Goal: Check status: Check status

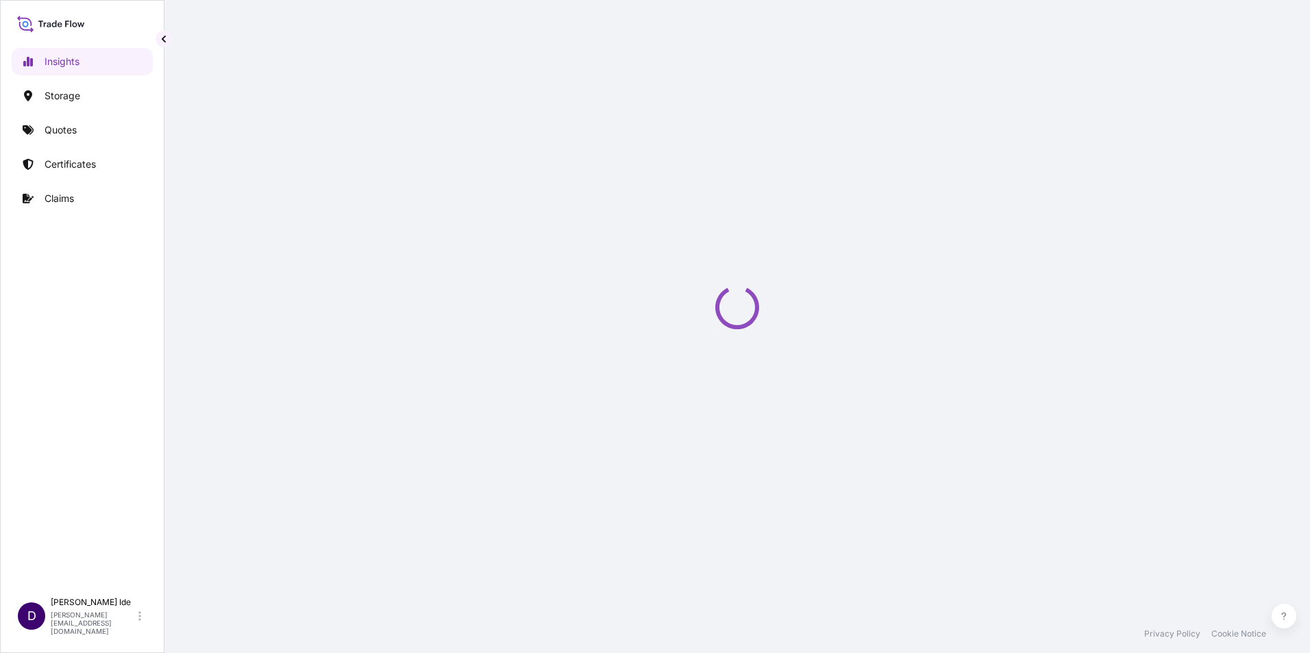
select select "2025"
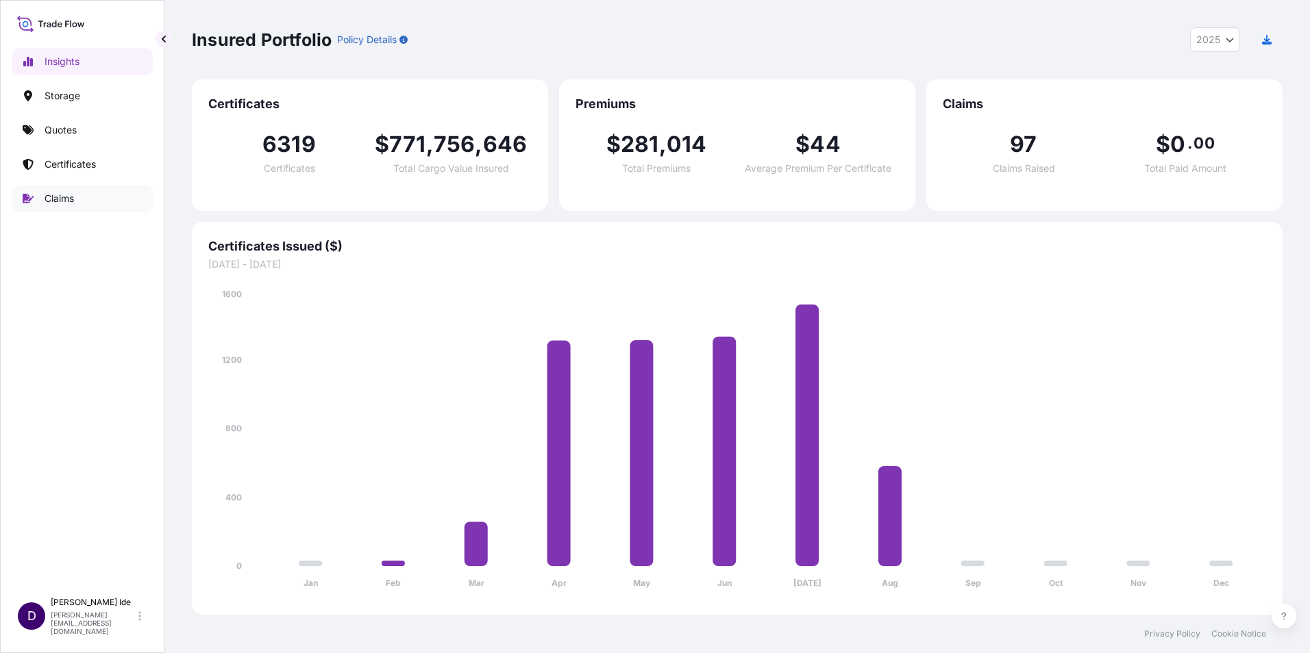
click at [50, 195] on p "Claims" at bounding box center [59, 199] width 29 height 14
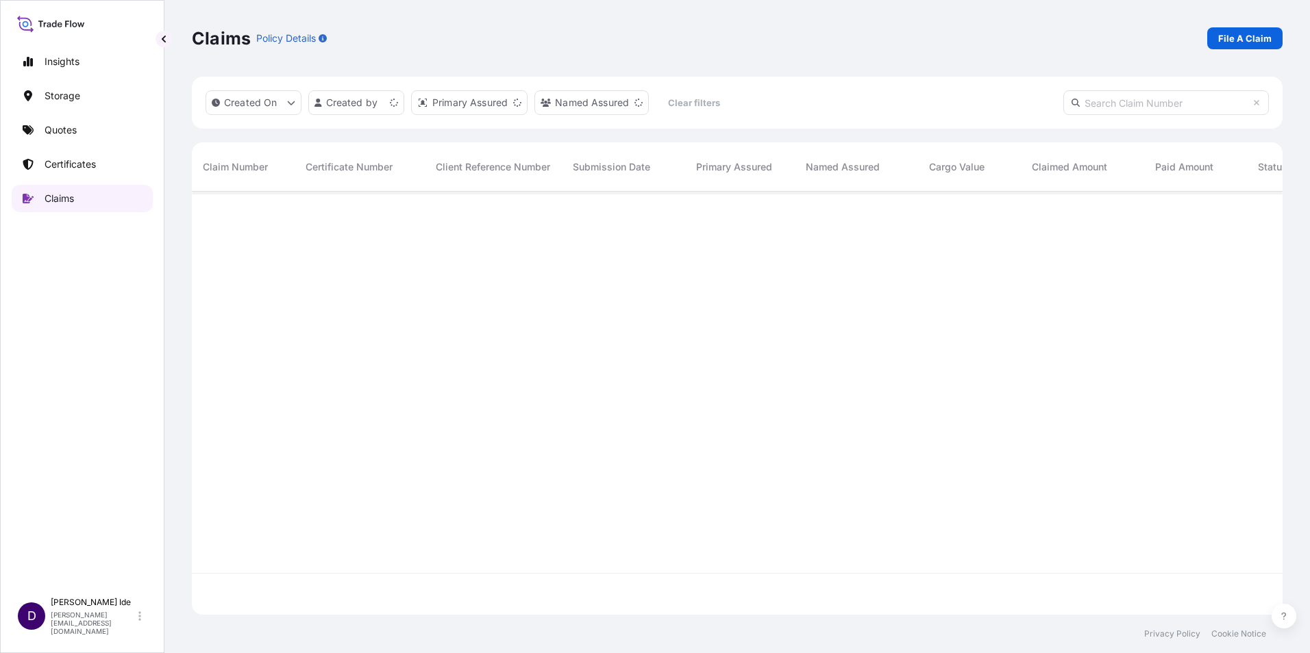
scroll to position [421, 1080]
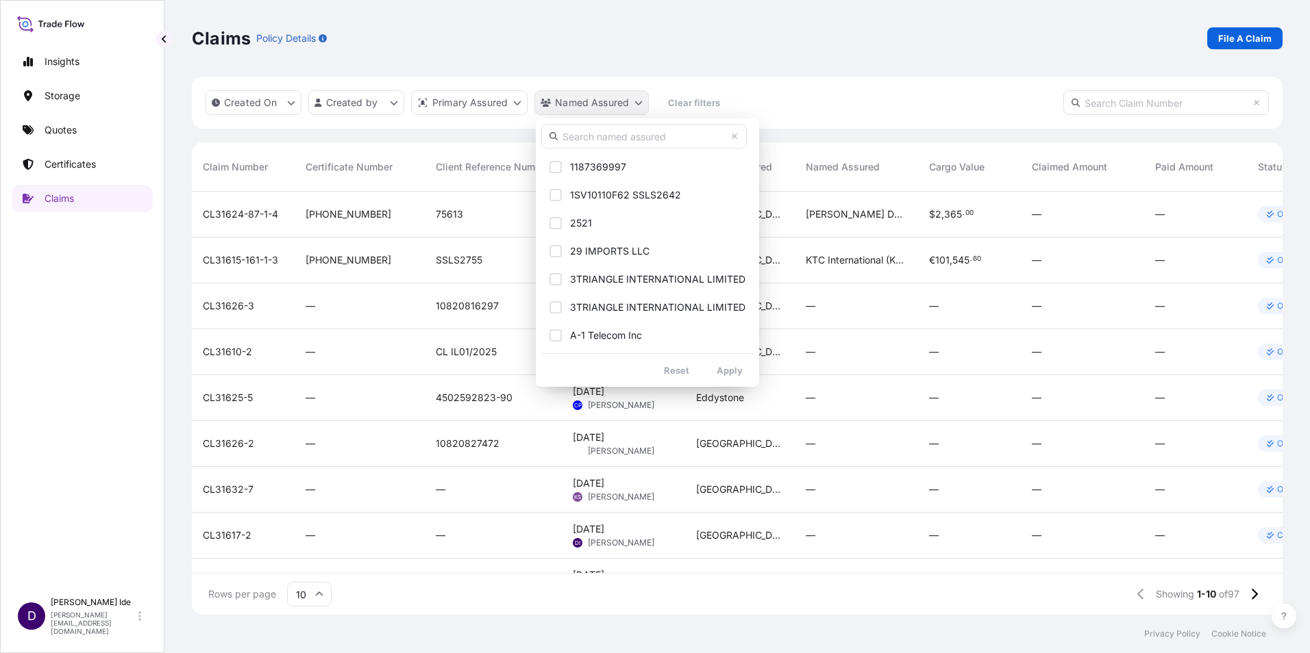
click at [579, 102] on html "Insights Storage Quotes Certificates Claims D [PERSON_NAME] [PERSON_NAME][EMAIL…" at bounding box center [655, 326] width 1310 height 653
click at [577, 130] on input "text" at bounding box center [643, 136] width 205 height 25
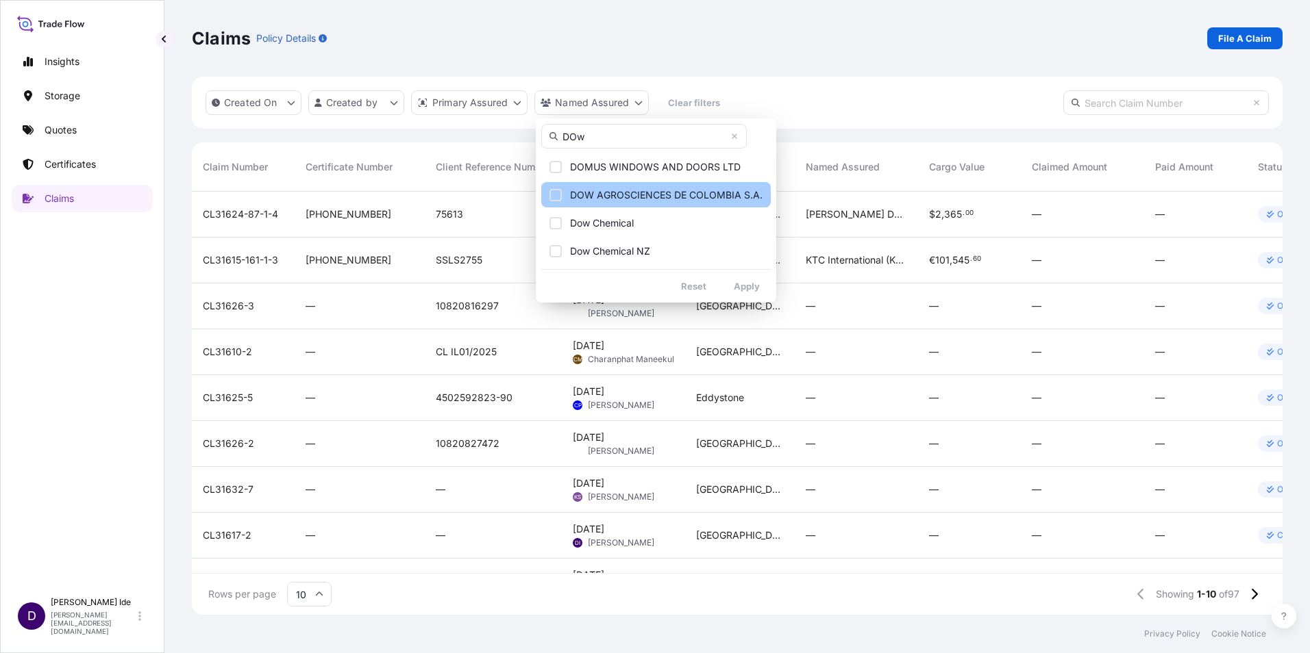
type input "DOw"
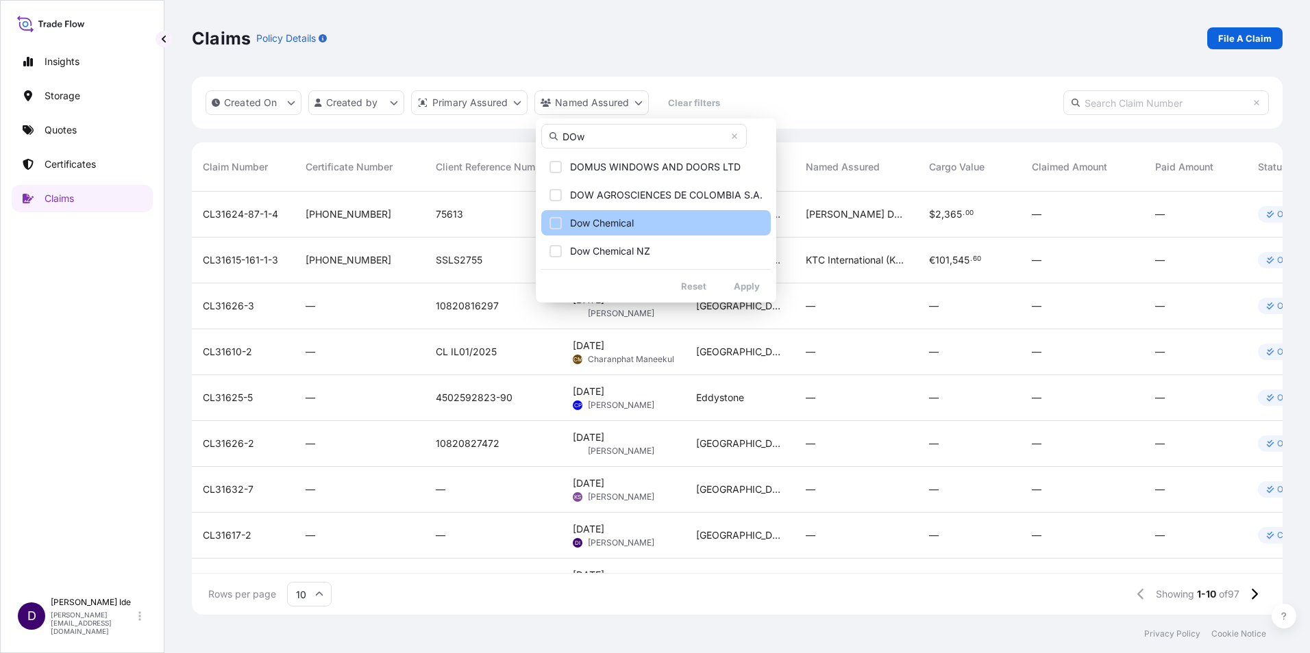
click at [557, 221] on div "Select Option" at bounding box center [555, 223] width 12 height 12
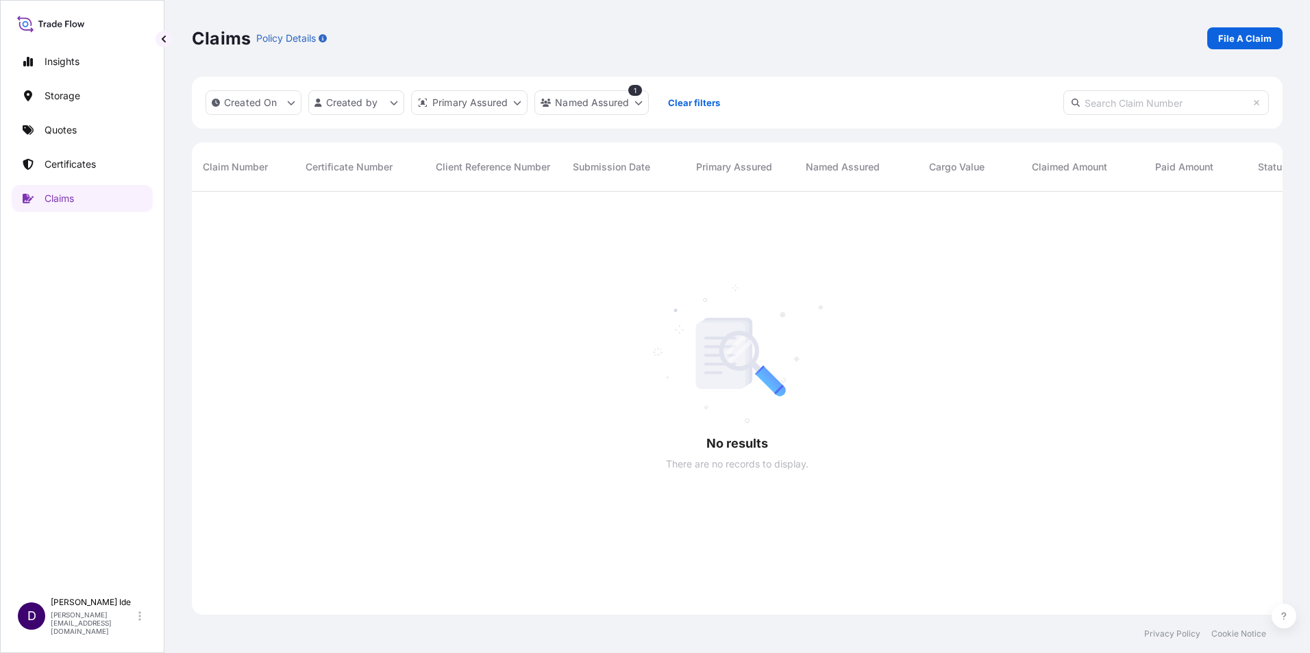
scroll to position [462, 1080]
click at [639, 105] on html "Insights Storage Quotes Certificates Claims D [PERSON_NAME] [PERSON_NAME][EMAIL…" at bounding box center [655, 326] width 1310 height 653
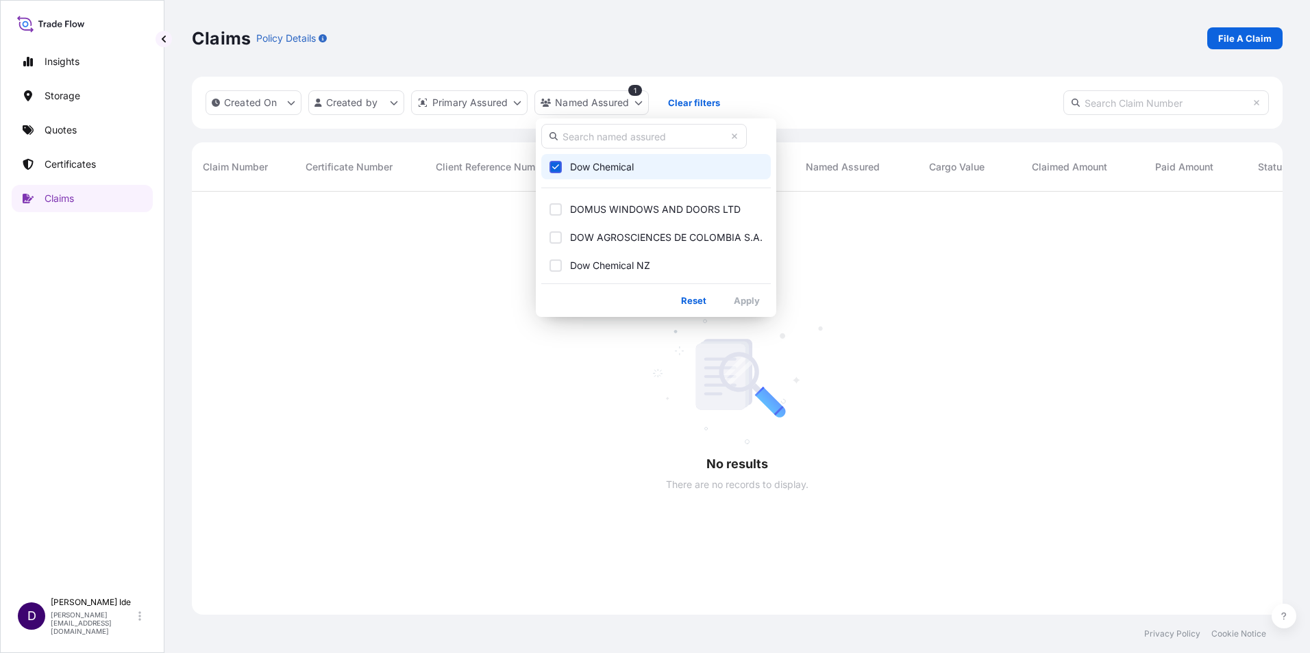
click at [554, 166] on icon "Select Option" at bounding box center [556, 167] width 8 height 8
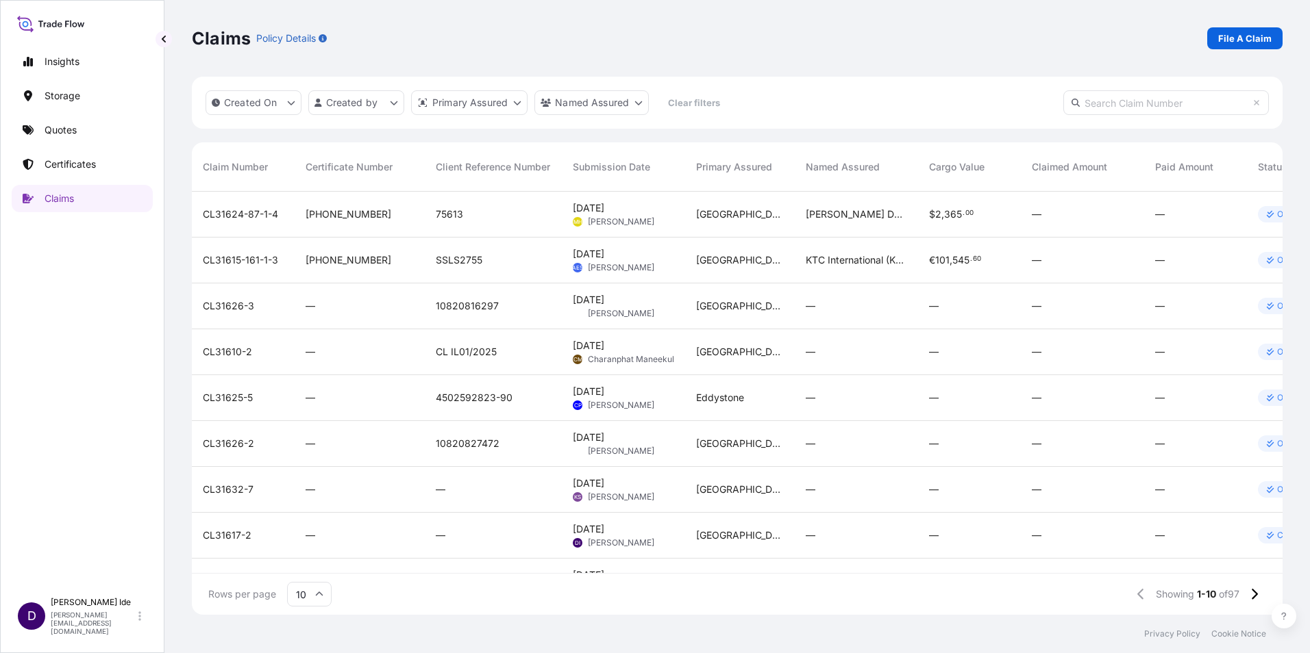
click at [866, 580] on div "Rows per page 10 Showing 1-10 of 97" at bounding box center [737, 594] width 1091 height 41
click at [872, 580] on div "Rows per page 10 Showing 1-10 of 97" at bounding box center [737, 594] width 1091 height 41
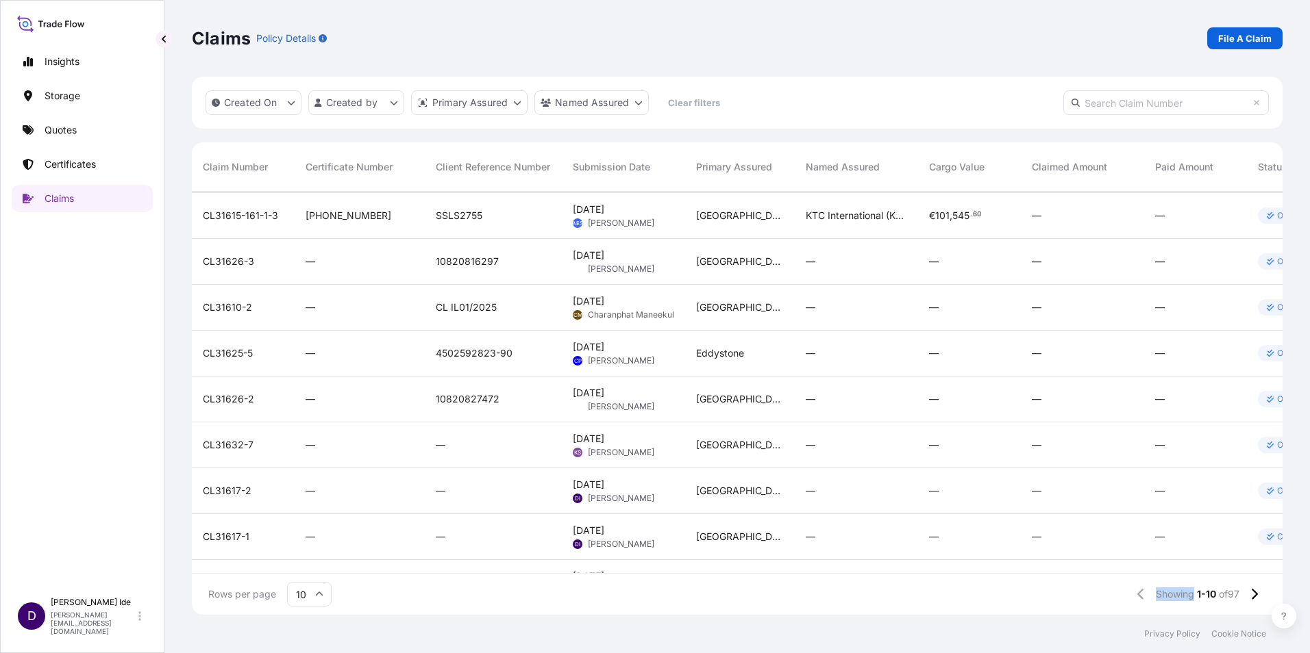
scroll to position [74, 0]
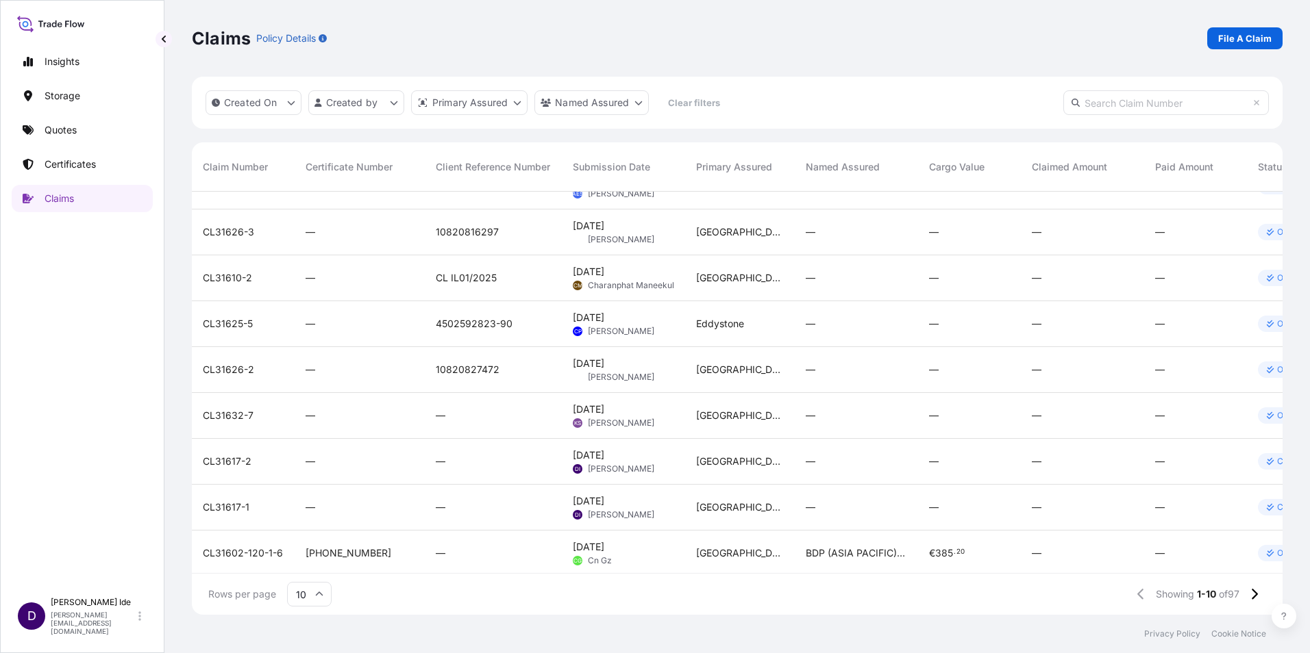
click at [1271, 366] on icon at bounding box center [1270, 370] width 8 height 8
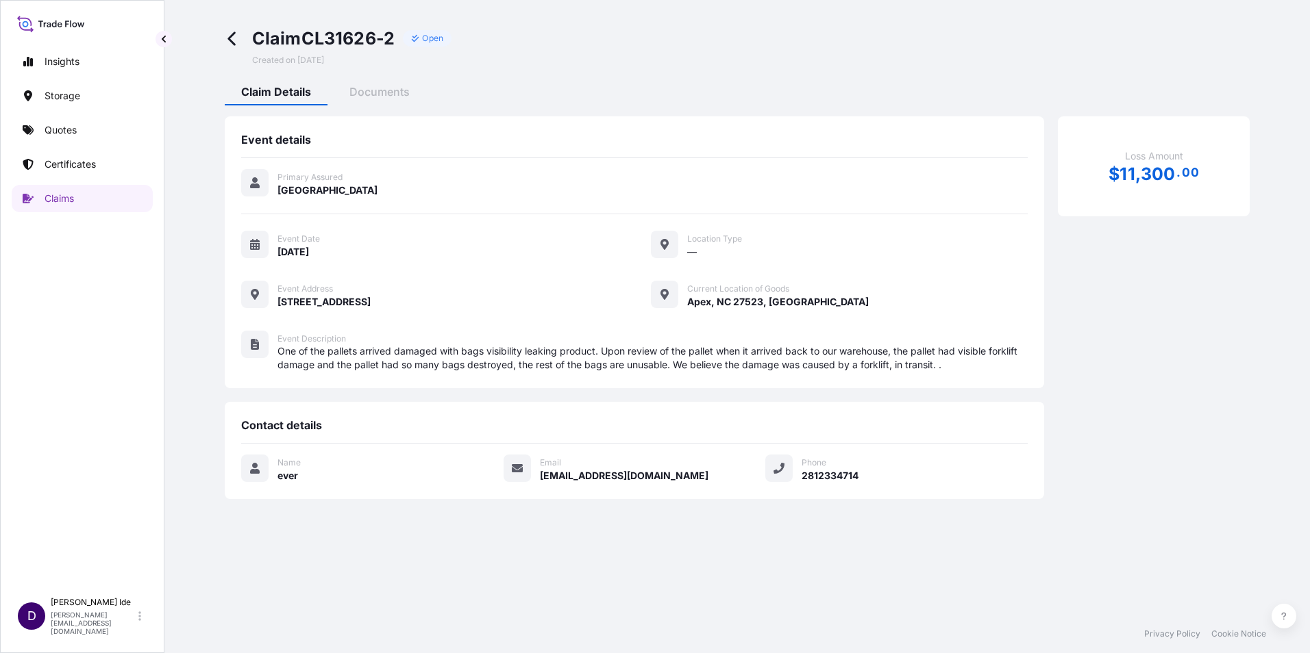
click at [231, 42] on icon at bounding box center [233, 39] width 16 height 16
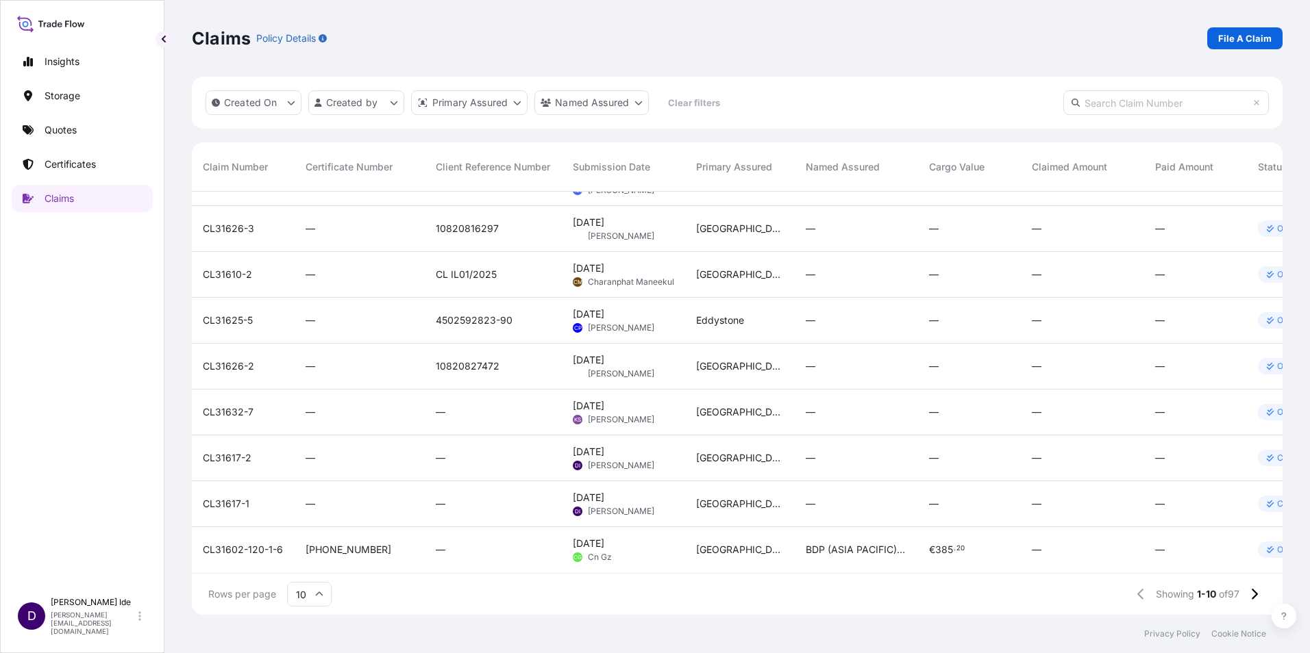
scroll to position [88, 0]
click at [318, 598] on icon at bounding box center [319, 594] width 8 height 8
click at [314, 560] on div "50" at bounding box center [309, 557] width 34 height 26
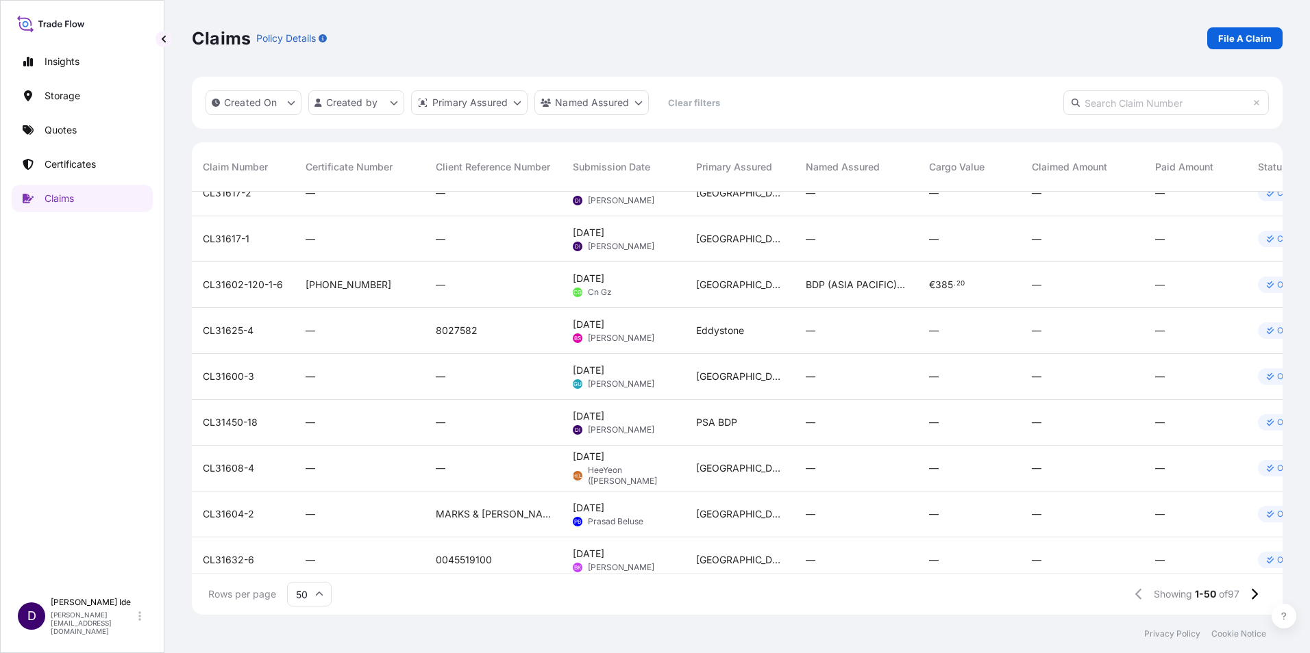
scroll to position [356, 0]
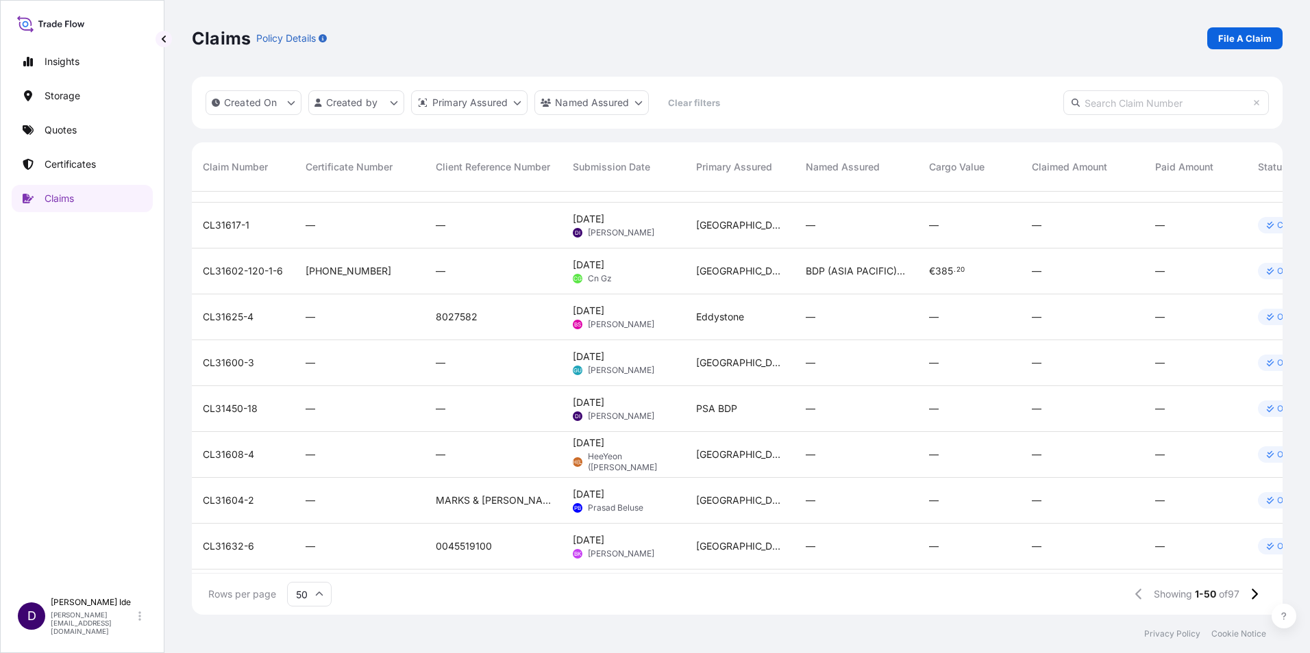
click at [1268, 296] on div "Open" at bounding box center [1315, 318] width 137 height 46
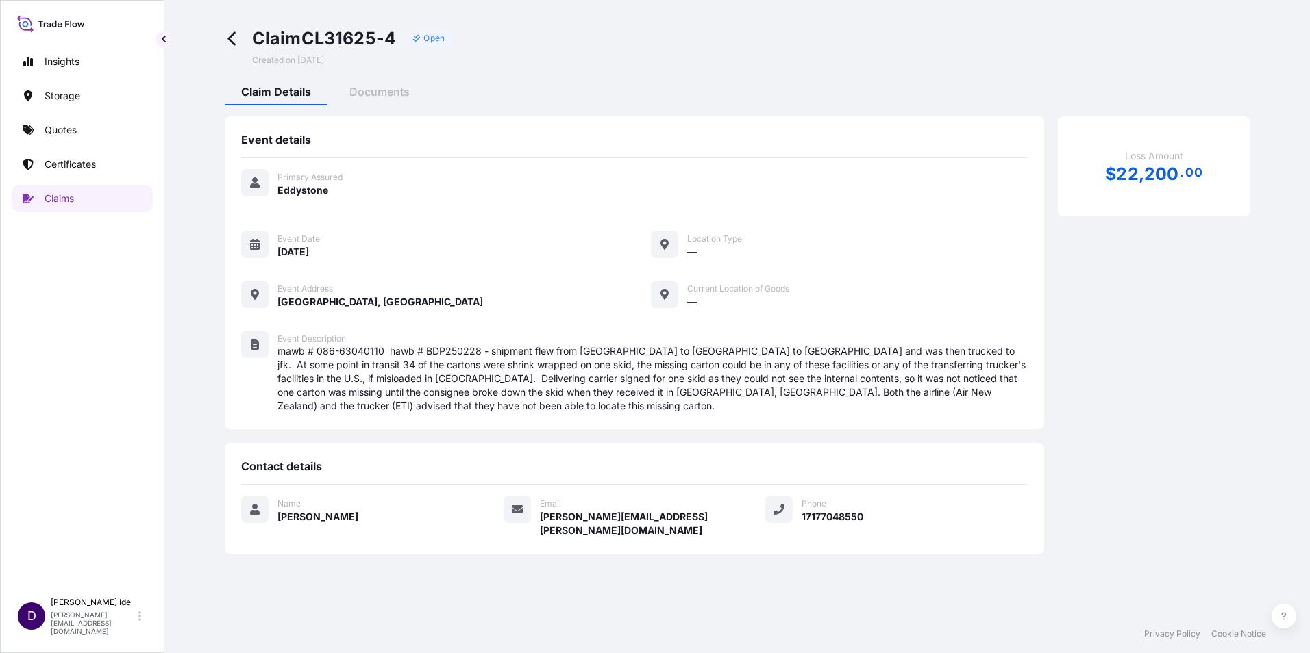
click at [225, 36] on icon at bounding box center [233, 39] width 16 height 16
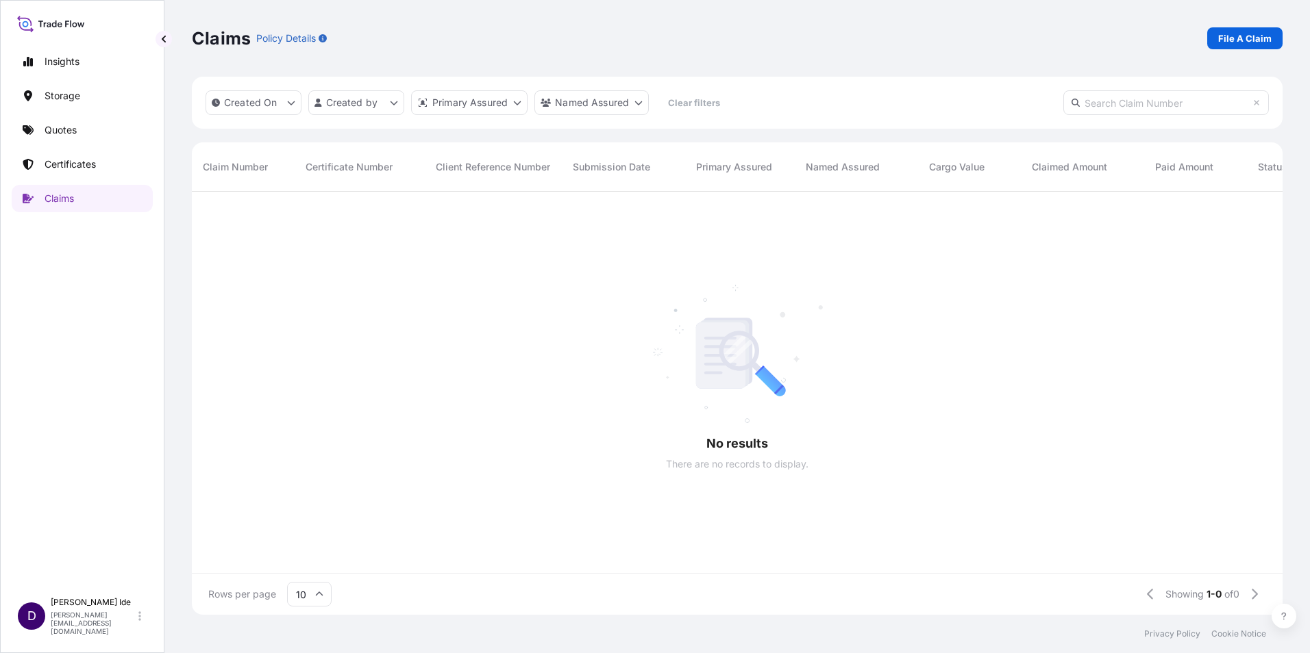
scroll to position [421, 1080]
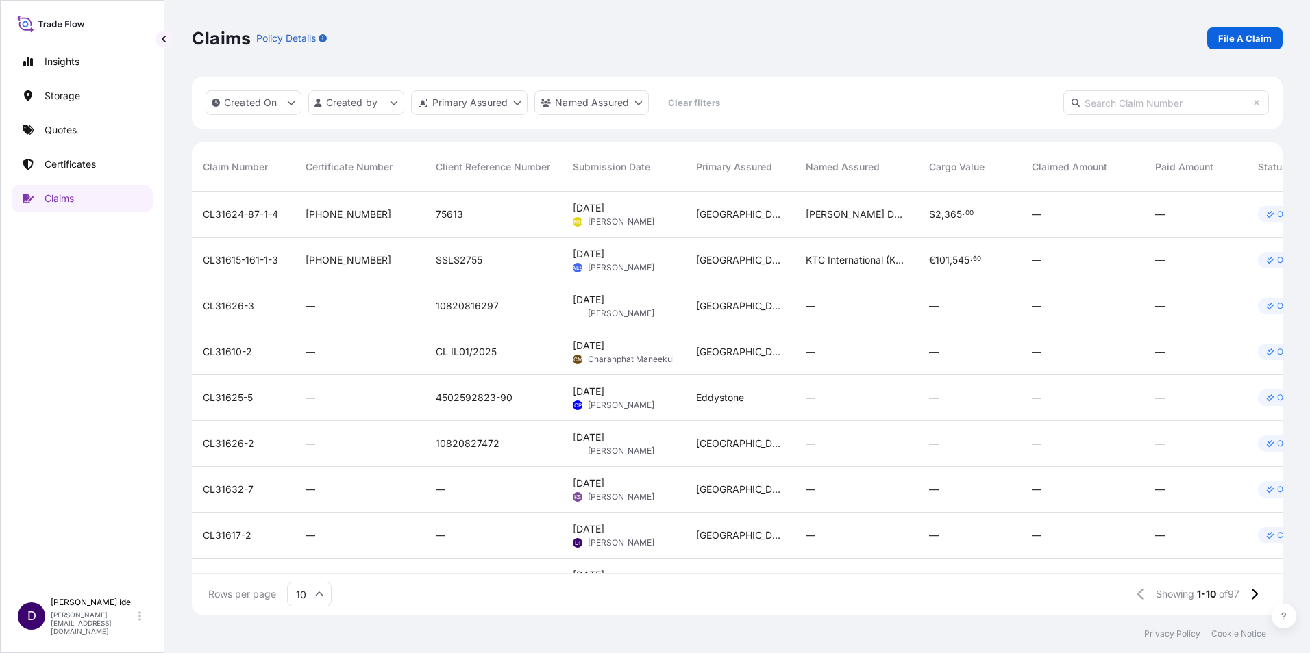
click at [316, 598] on icon at bounding box center [319, 594] width 8 height 8
click at [310, 551] on div "50" at bounding box center [309, 557] width 34 height 26
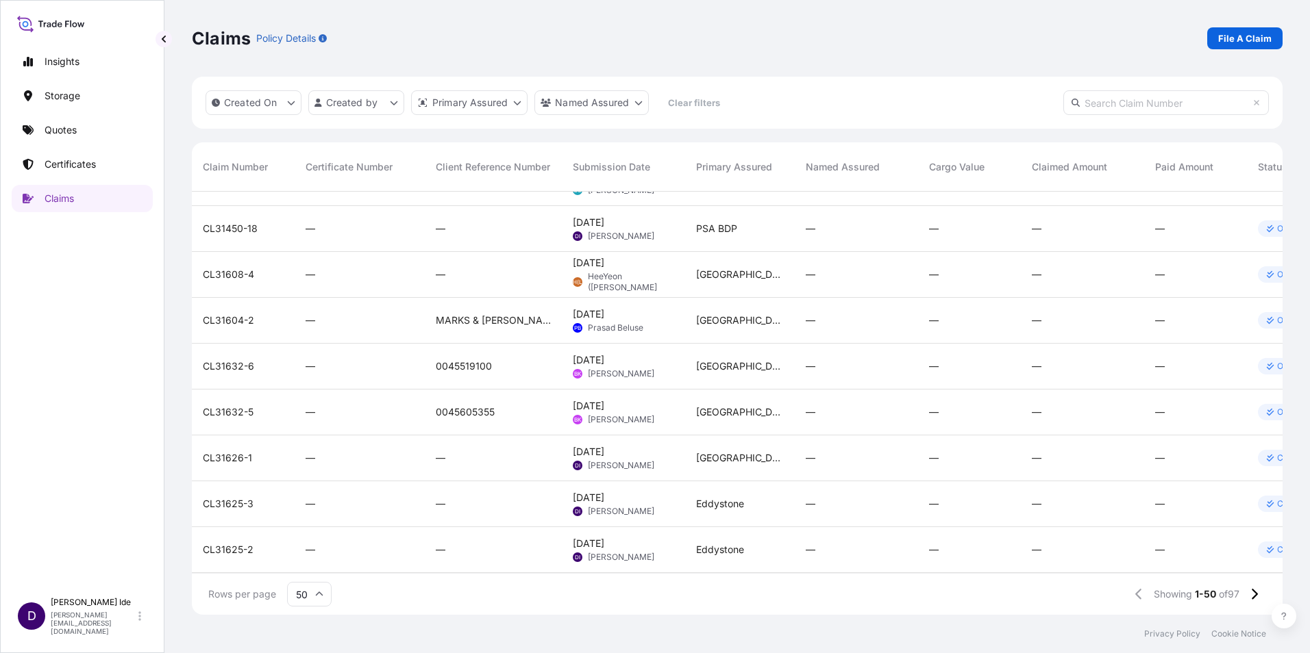
scroll to position [546, 0]
